Goal: Task Accomplishment & Management: Complete application form

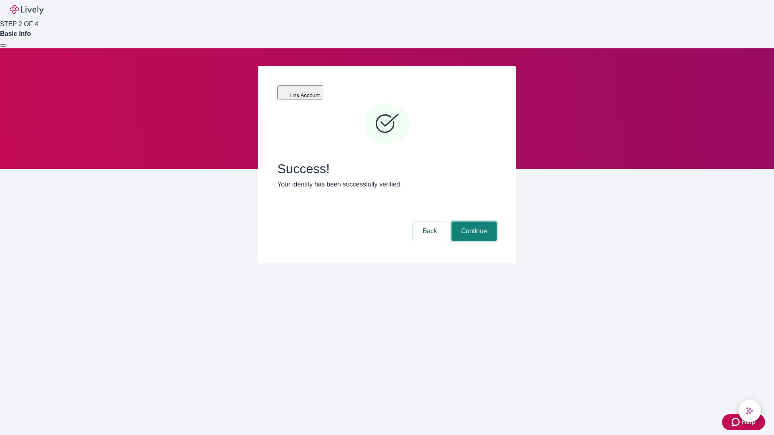
click at [473, 222] on button "Continue" at bounding box center [473, 231] width 45 height 19
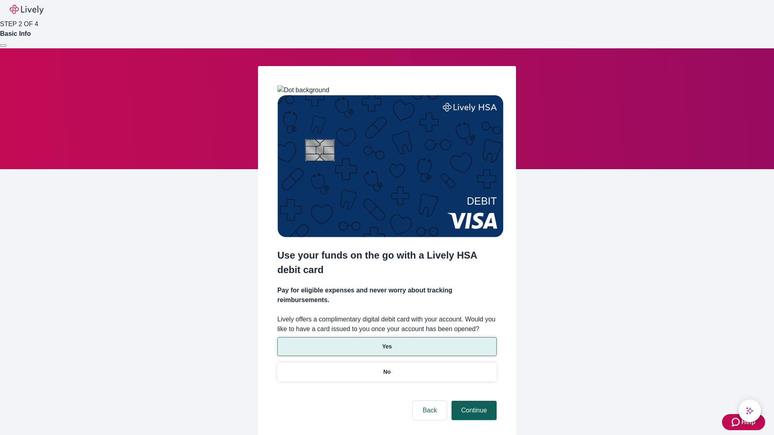
click at [387, 343] on p "Yes" at bounding box center [387, 347] width 10 height 8
click at [473, 401] on button "Continue" at bounding box center [473, 410] width 45 height 19
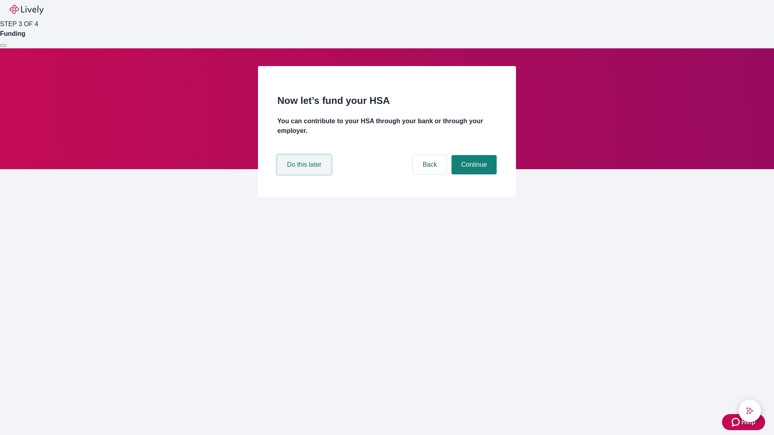
click at [305, 175] on button "Do this later" at bounding box center [304, 164] width 54 height 19
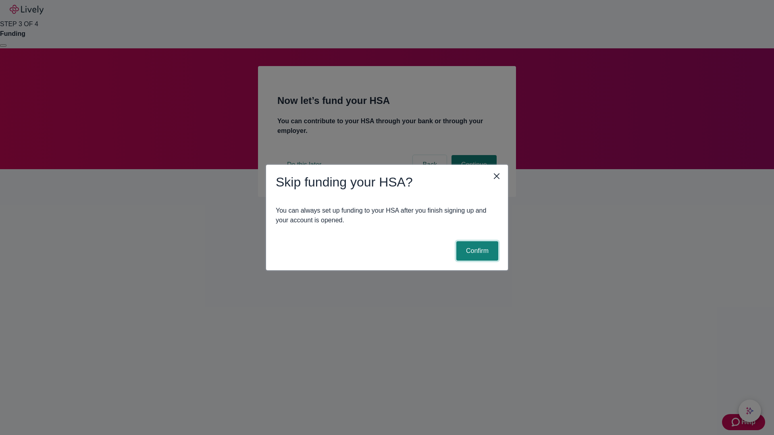
click at [476, 251] on button "Confirm" at bounding box center [477, 250] width 42 height 19
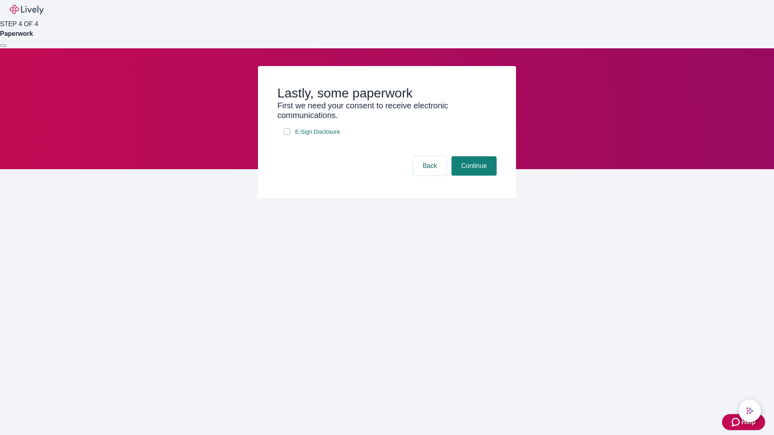
click at [287, 135] on input "E-Sign Disclosure" at bounding box center [287, 132] width 6 height 6
checkbox input "true"
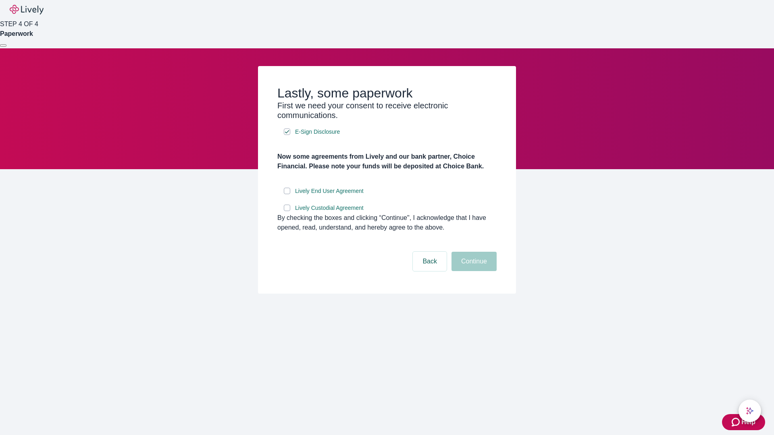
click at [287, 194] on input "Lively End User Agreement" at bounding box center [287, 191] width 6 height 6
checkbox input "true"
click at [287, 211] on input "Lively Custodial Agreement" at bounding box center [287, 208] width 6 height 6
checkbox input "true"
click at [473, 271] on button "Continue" at bounding box center [473, 261] width 45 height 19
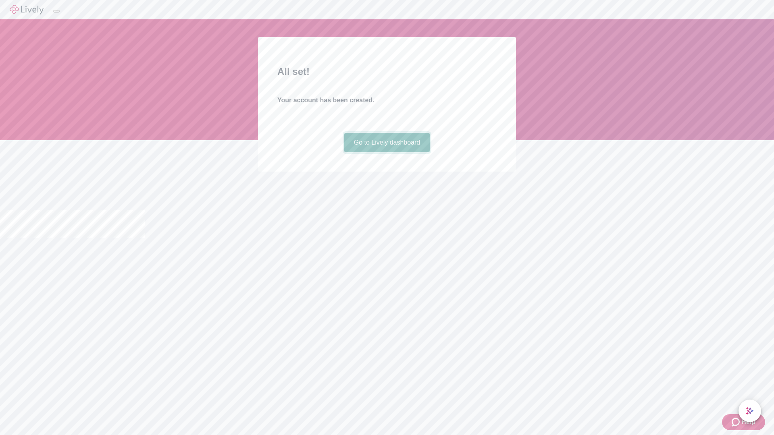
click at [387, 152] on link "Go to Lively dashboard" at bounding box center [387, 142] width 86 height 19
